Goal: Navigation & Orientation: Find specific page/section

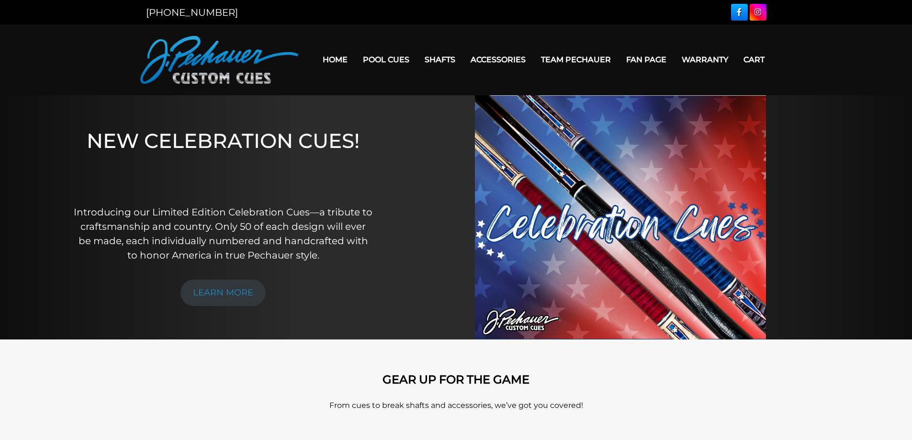
click at [204, 70] on img at bounding box center [219, 60] width 158 height 48
click at [333, 58] on link "Home" at bounding box center [335, 59] width 40 height 24
click at [714, 57] on link "Warranty" at bounding box center [705, 59] width 62 height 24
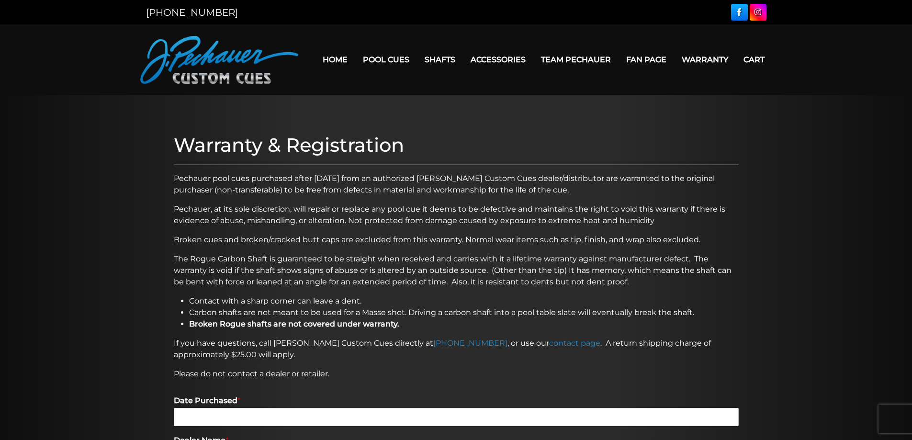
click at [325, 55] on link "Home" at bounding box center [335, 59] width 40 height 24
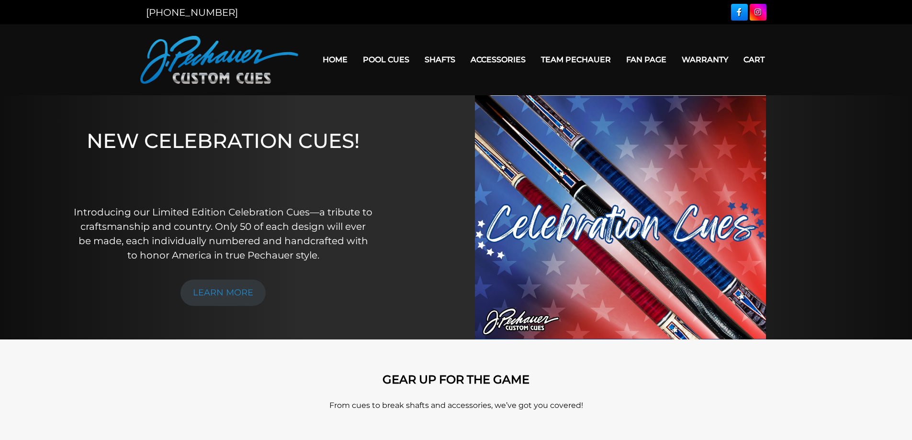
click at [48, 164] on div "NEW CELEBRATION CUES! Introducing our Limited Edition Celebration Cues—a tribut…" at bounding box center [456, 217] width 912 height 244
